Goal: Information Seeking & Learning: Learn about a topic

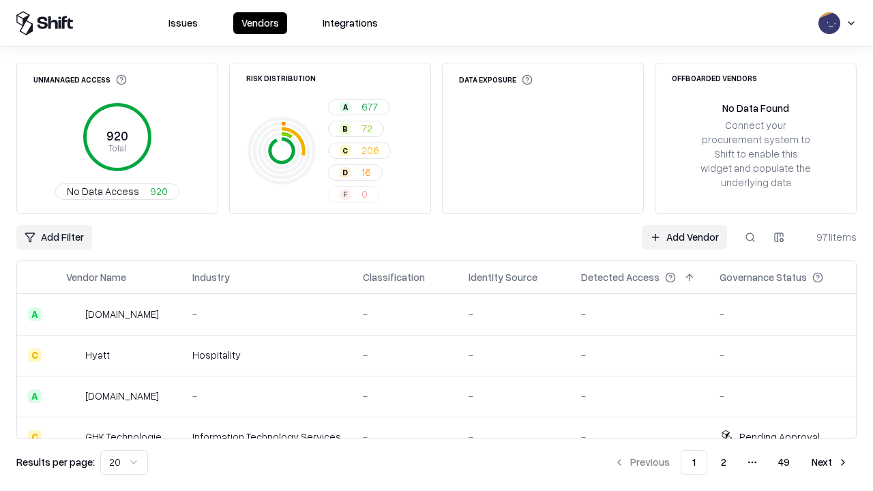
click at [124, 462] on html "Issues Vendors Integrations Unmanaged Access 920 Total No Data Access 920 Risk …" at bounding box center [436, 245] width 873 height 491
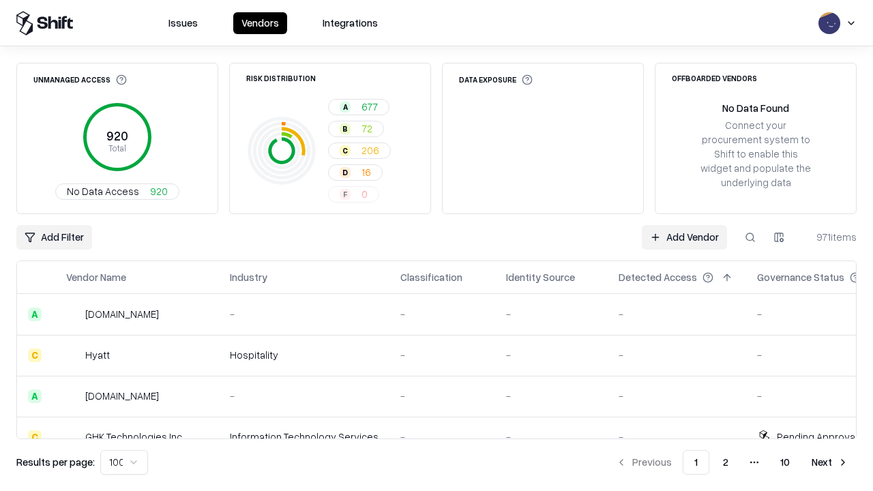
click at [830, 462] on button "Next" at bounding box center [829, 462] width 53 height 25
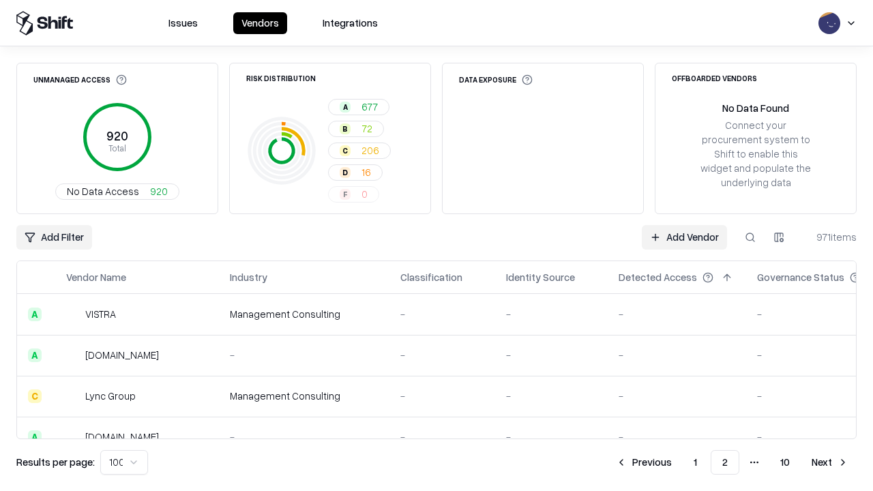
click at [830, 462] on button "Next" at bounding box center [829, 462] width 53 height 25
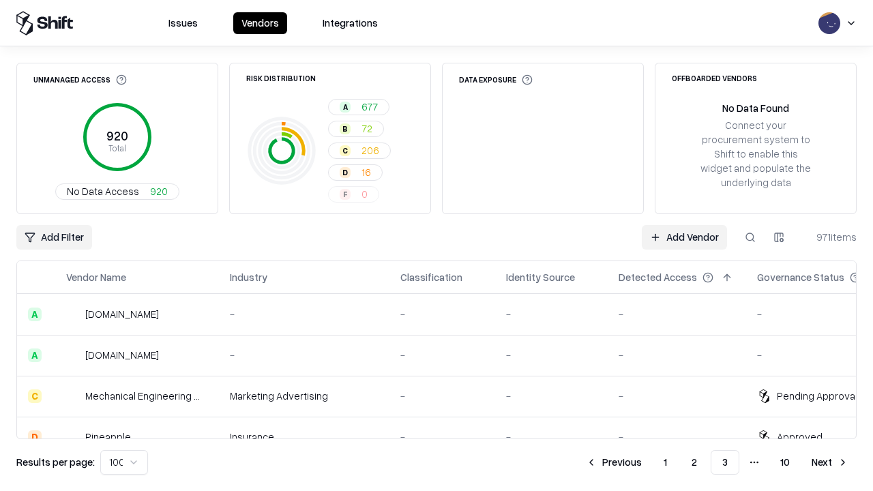
click at [830, 462] on button "Next" at bounding box center [829, 462] width 53 height 25
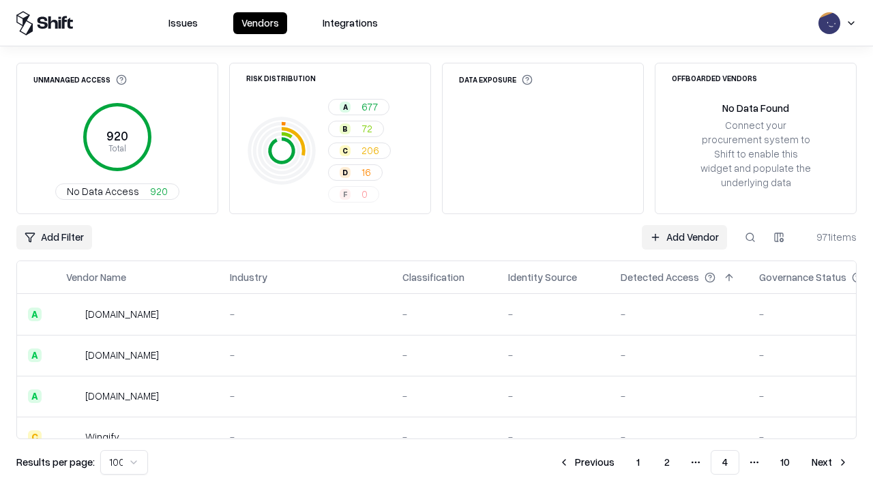
click at [830, 462] on button "Next" at bounding box center [829, 462] width 53 height 25
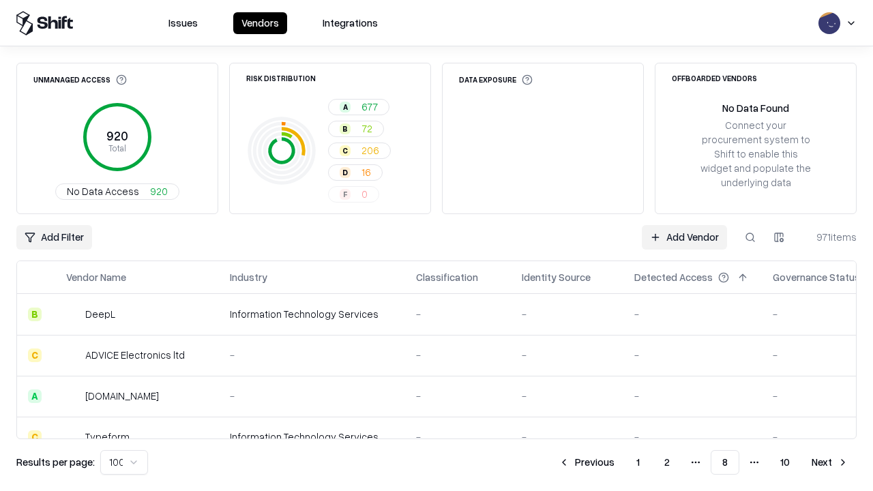
click at [830, 462] on button "Next" at bounding box center [829, 462] width 53 height 25
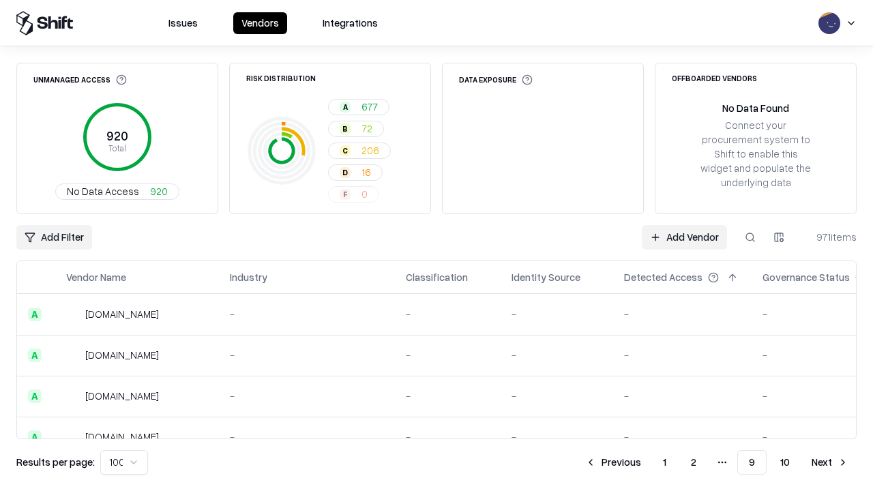
click at [830, 462] on button "Next" at bounding box center [829, 462] width 53 height 25
click at [644, 462] on button "Previous" at bounding box center [644, 462] width 72 height 25
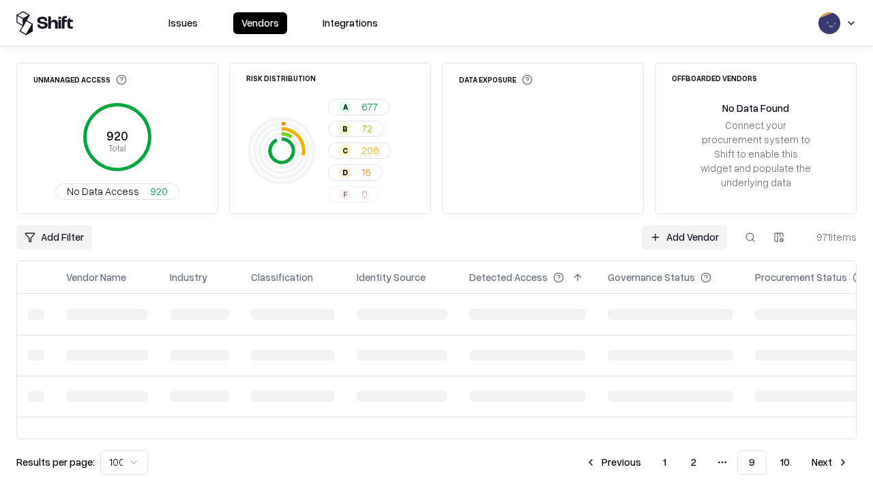
click at [613, 462] on button "Previous" at bounding box center [613, 462] width 72 height 25
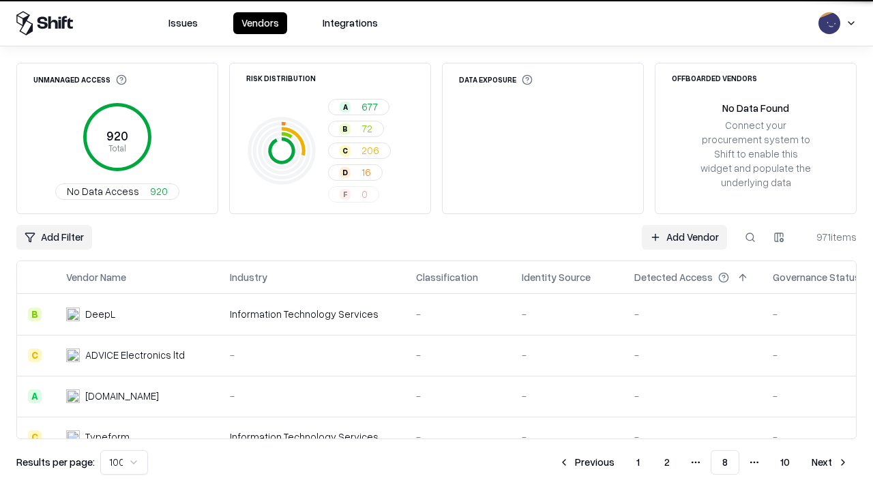
click at [587, 462] on button "Previous" at bounding box center [586, 462] width 72 height 25
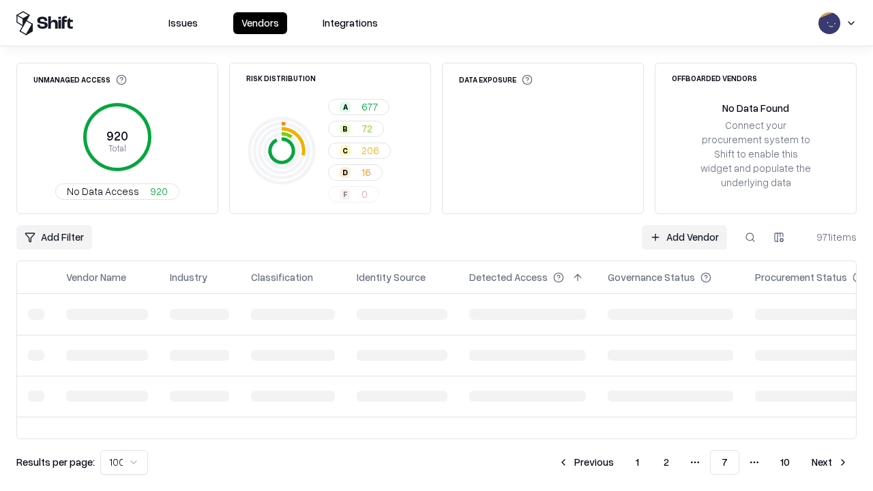
click at [586, 462] on button "Previous" at bounding box center [586, 462] width 72 height 25
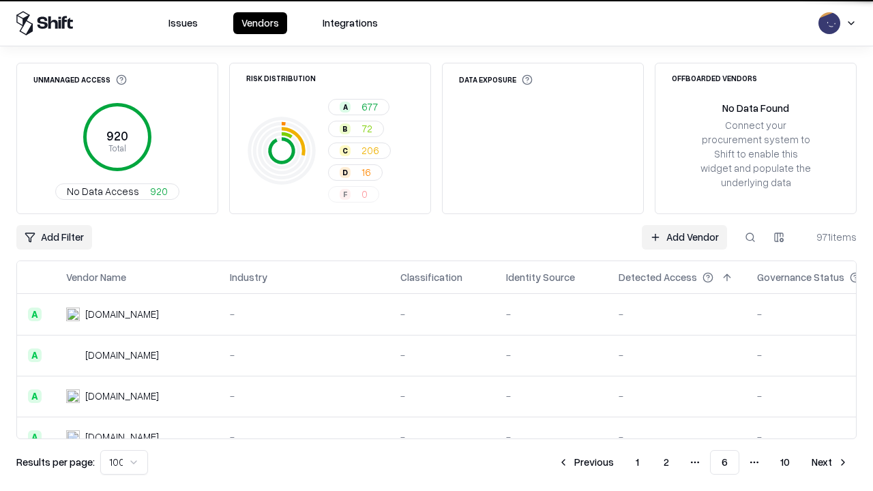
click at [586, 462] on button "Previous" at bounding box center [586, 462] width 72 height 25
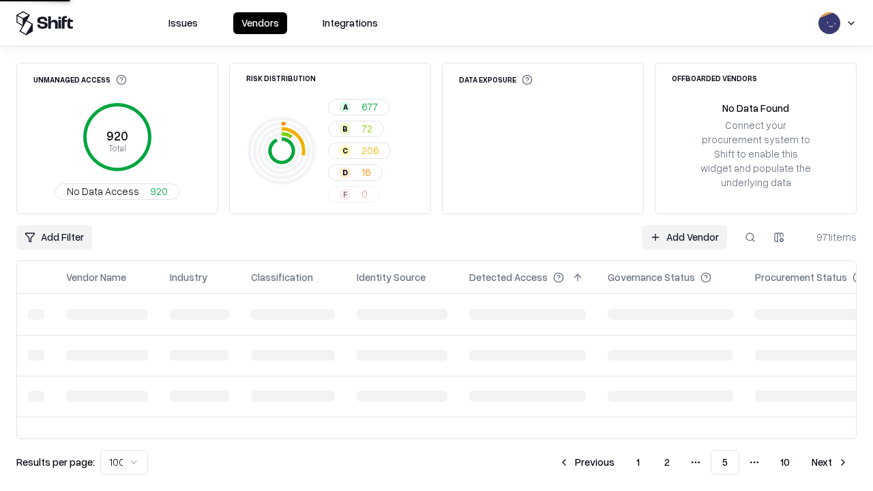
click at [587, 462] on button "Previous" at bounding box center [586, 462] width 72 height 25
